Goal: Information Seeking & Learning: Learn about a topic

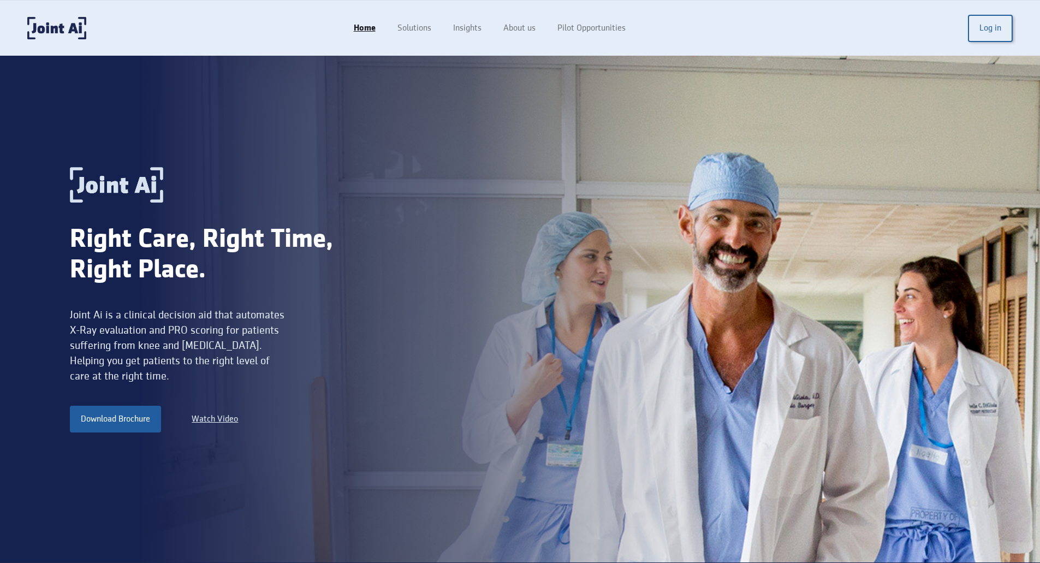
click at [398, 293] on div "Right Care, Right Time, Right Place. Joint Ai is a clinical decision aid that a…" at bounding box center [381, 309] width 623 height 285
click at [416, 27] on link "Solutions" at bounding box center [416, 28] width 58 height 21
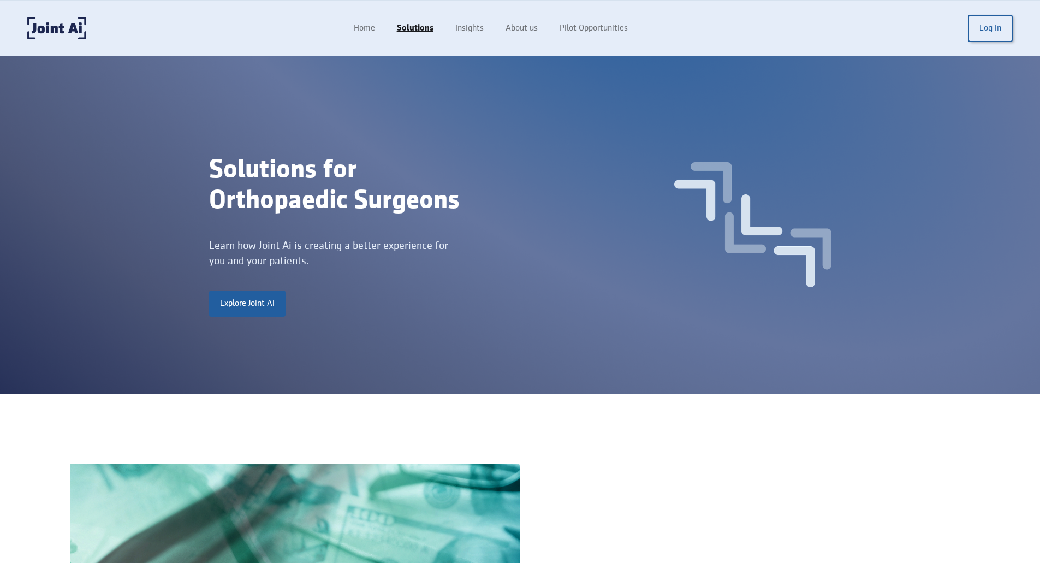
click at [588, 322] on div "Solutions for Orthopaedic Surgeons Learn how Joint Ai is creating a better expe…" at bounding box center [520, 225] width 1040 height 338
click at [518, 33] on link "About us" at bounding box center [523, 28] width 56 height 21
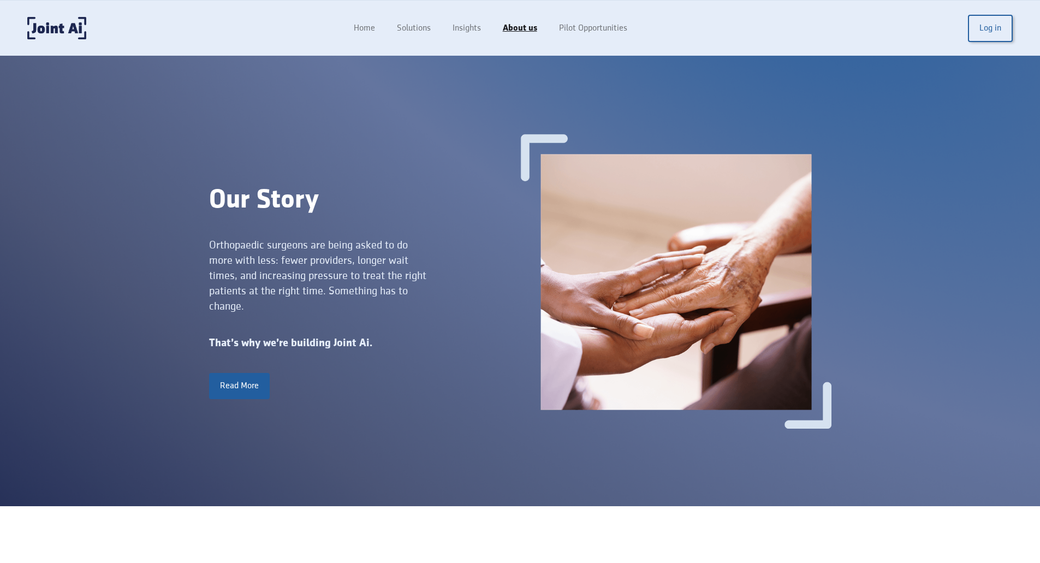
click at [512, 240] on div "Our Story Orthopaedic surgeons are being asked to do more with less: fewer prov…" at bounding box center [364, 281] width 311 height 236
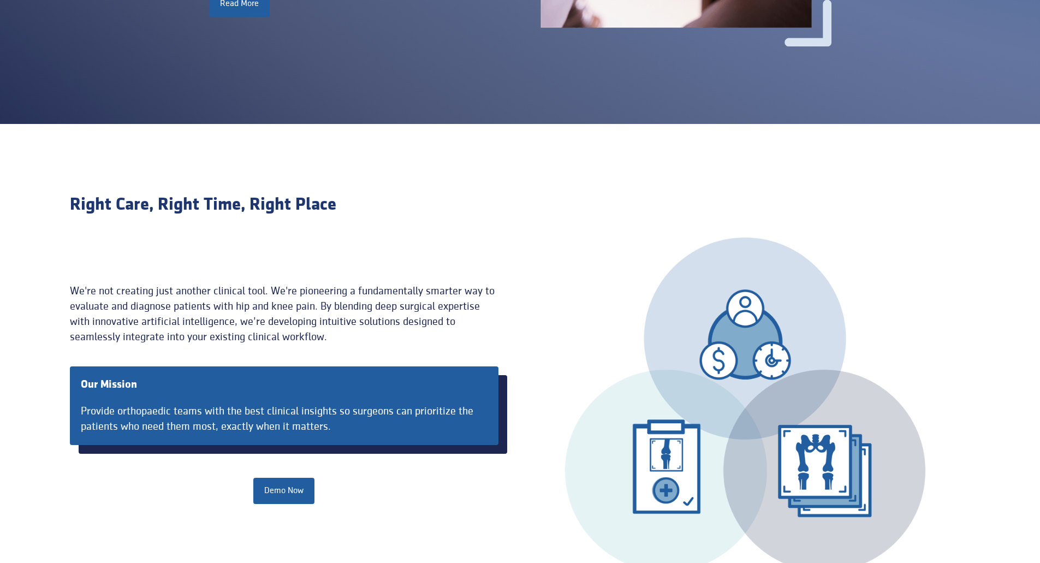
scroll to position [437, 0]
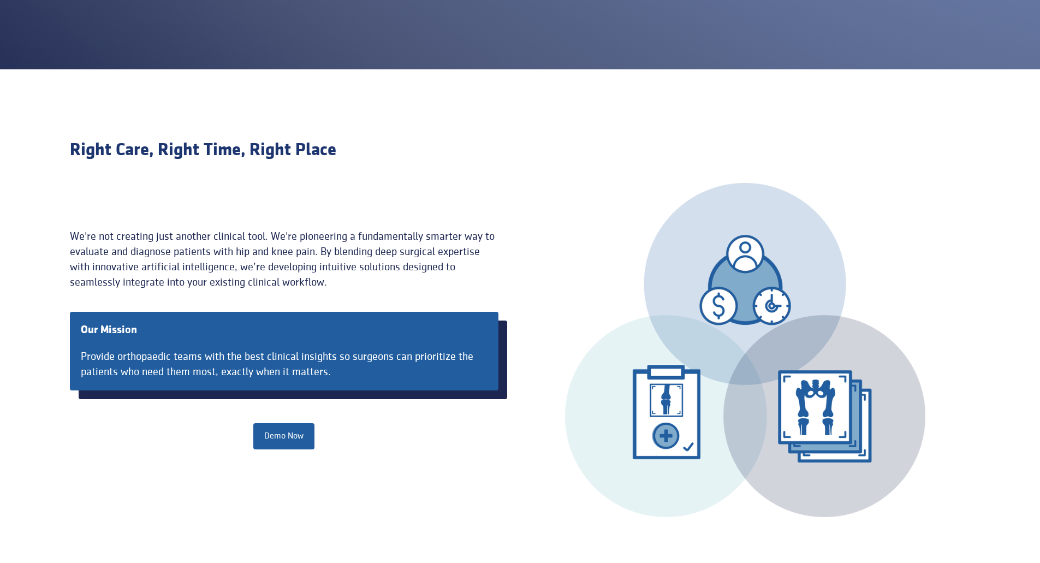
click at [92, 247] on div "We're not creating just another clinical tool. We're pioneering a fundamentally…" at bounding box center [284, 259] width 429 height 61
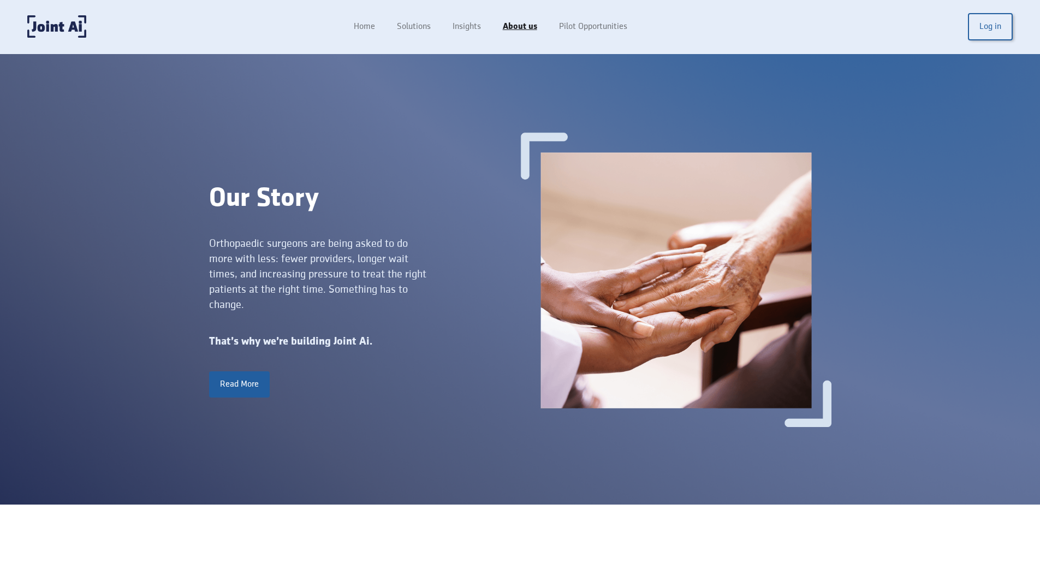
scroll to position [0, 0]
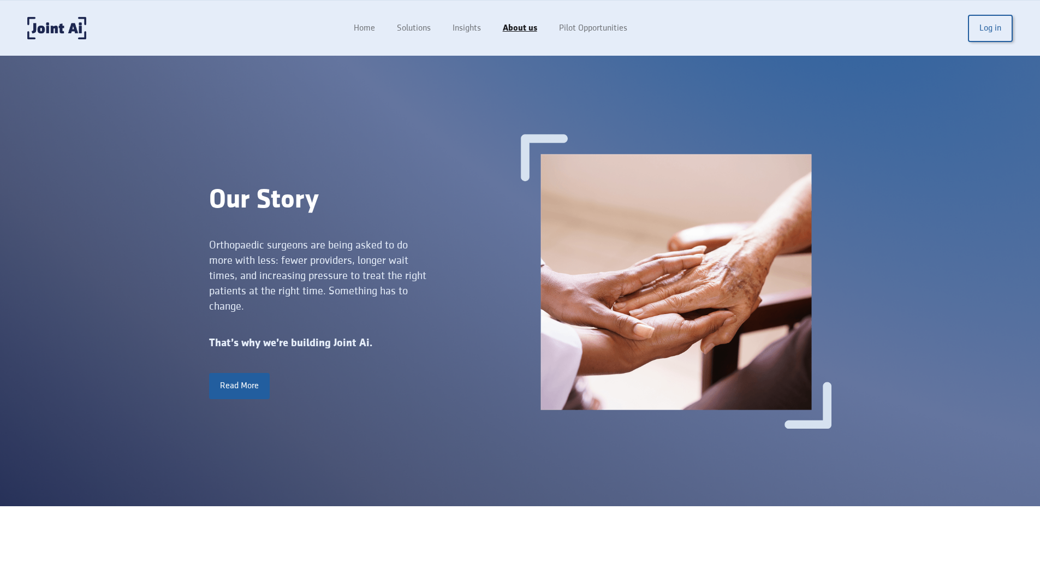
click at [496, 200] on div "Our Story" at bounding box center [364, 200] width 311 height 31
click at [367, 31] on link "Home" at bounding box center [365, 28] width 44 height 21
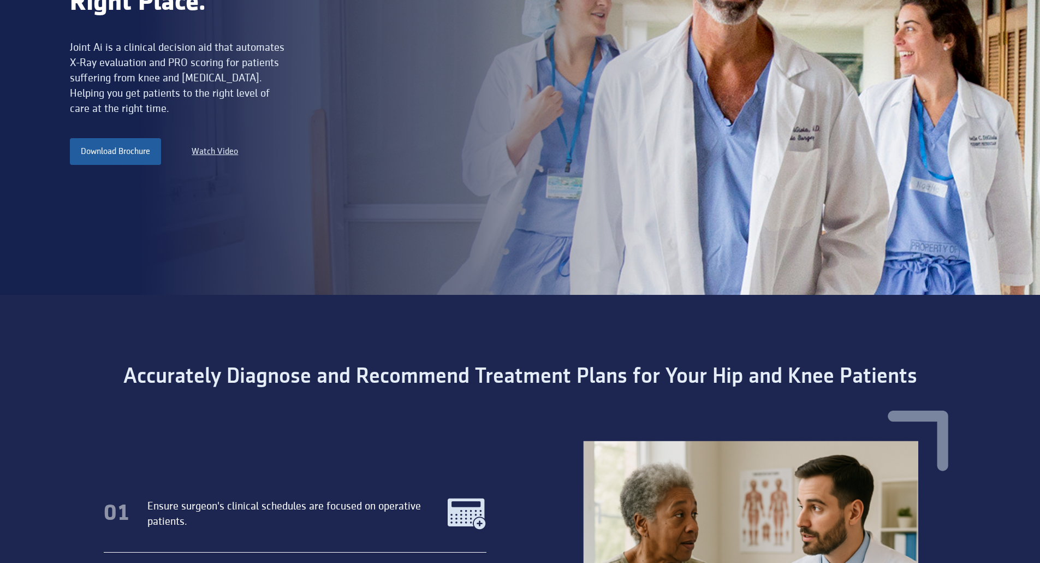
scroll to position [328, 0]
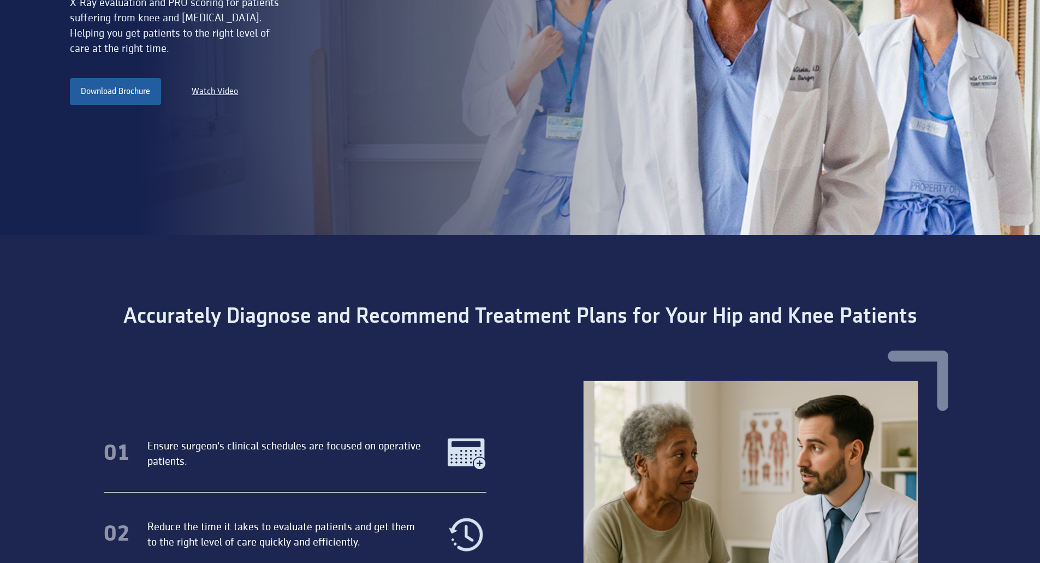
click at [370, 387] on div "01 Ensure surgeon's clinical schedules are focused on operative patients. 02 Re…" at bounding box center [520, 559] width 901 height 417
